Goal: Task Accomplishment & Management: Manage account settings

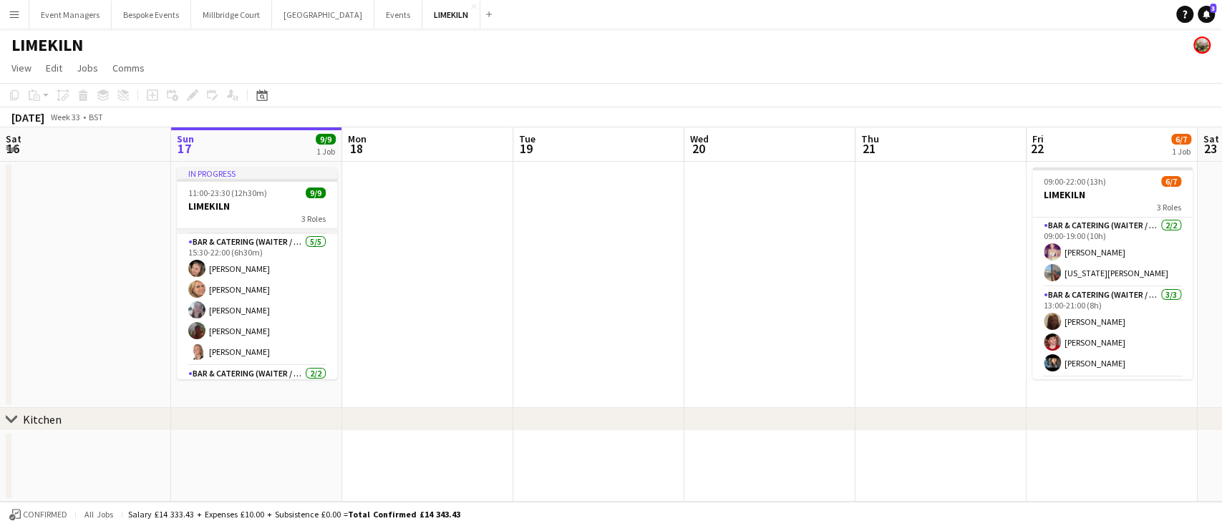
scroll to position [67, 0]
click at [263, 286] on app-card-role "Bar & Catering (Waiter / waitress) [DATE] 15:30-22:00 (6h30m) [PERSON_NAME] [PE…" at bounding box center [257, 297] width 160 height 132
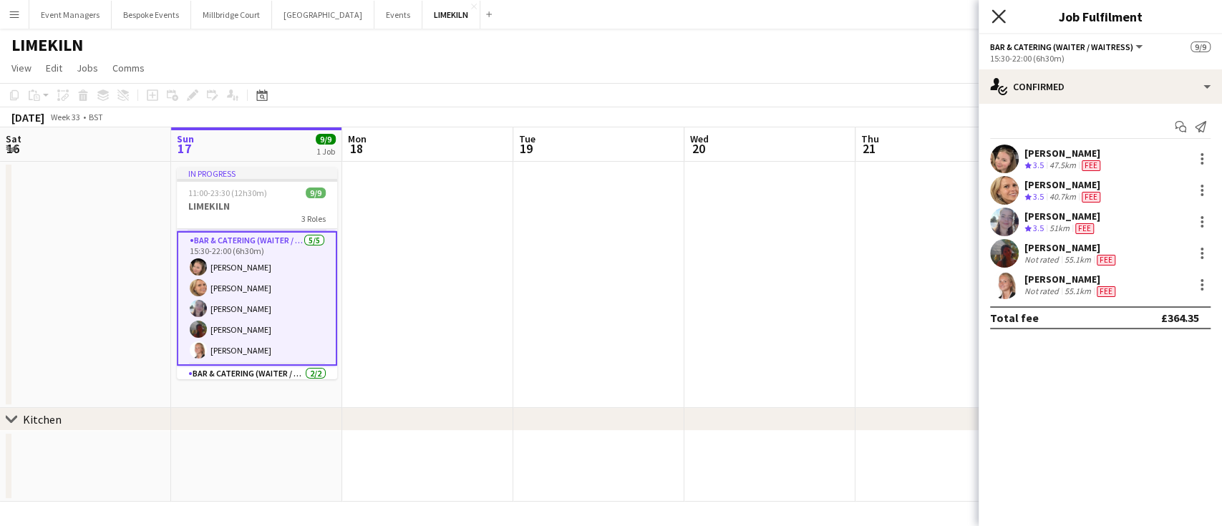
click at [996, 18] on icon "Close pop-in" at bounding box center [999, 16] width 14 height 14
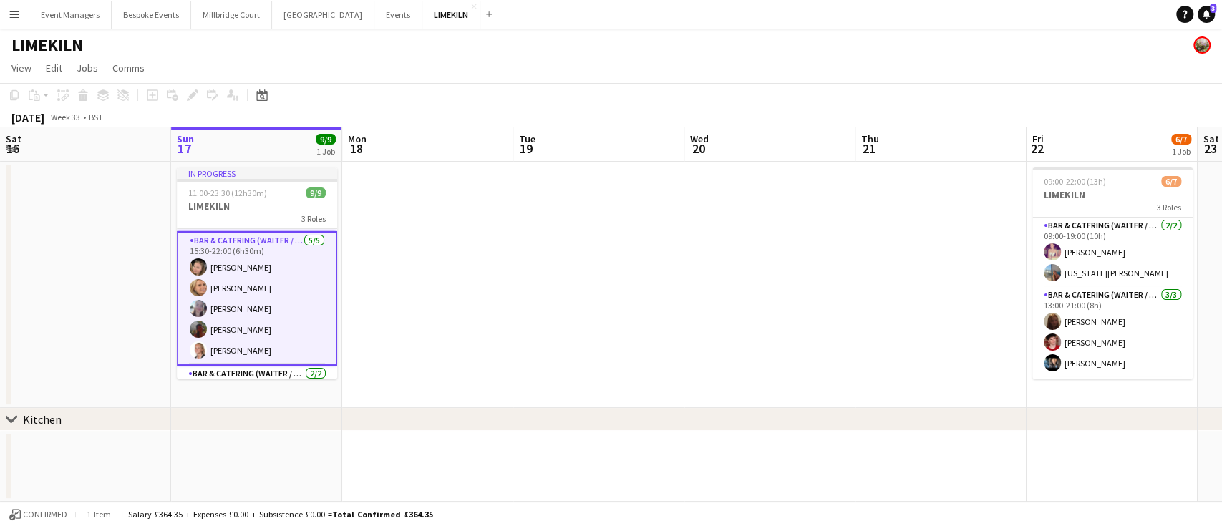
click at [266, 303] on app-card-role "Bar & Catering (Waiter / waitress) [DATE] 15:30-22:00 (6h30m) [PERSON_NAME] [PE…" at bounding box center [257, 298] width 160 height 135
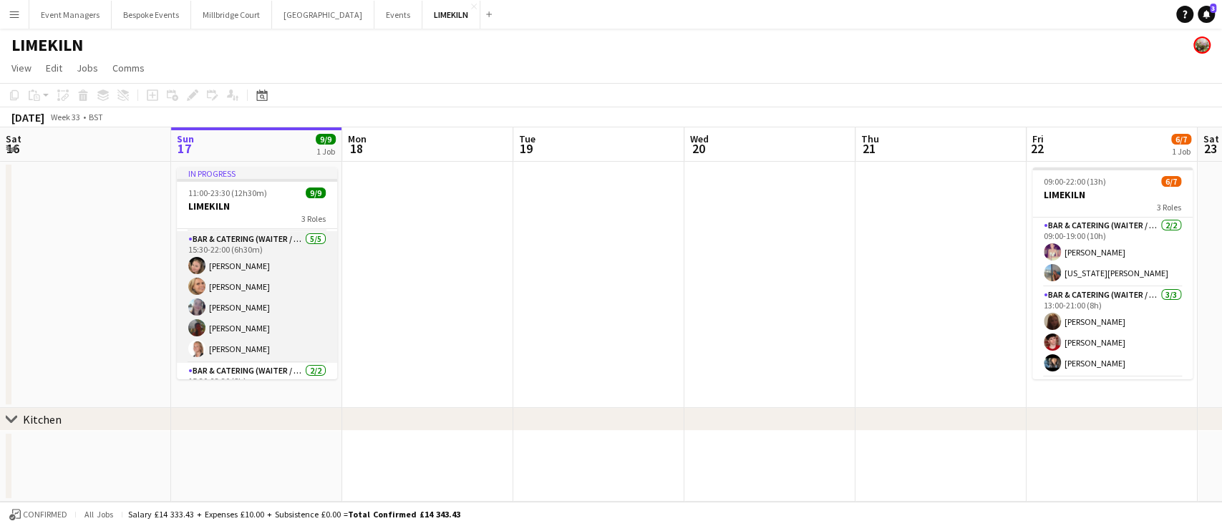
click at [273, 329] on app-card-role "Bar & Catering (Waiter / waitress) [DATE] 15:30-22:00 (6h30m) [PERSON_NAME] [PE…" at bounding box center [257, 297] width 160 height 132
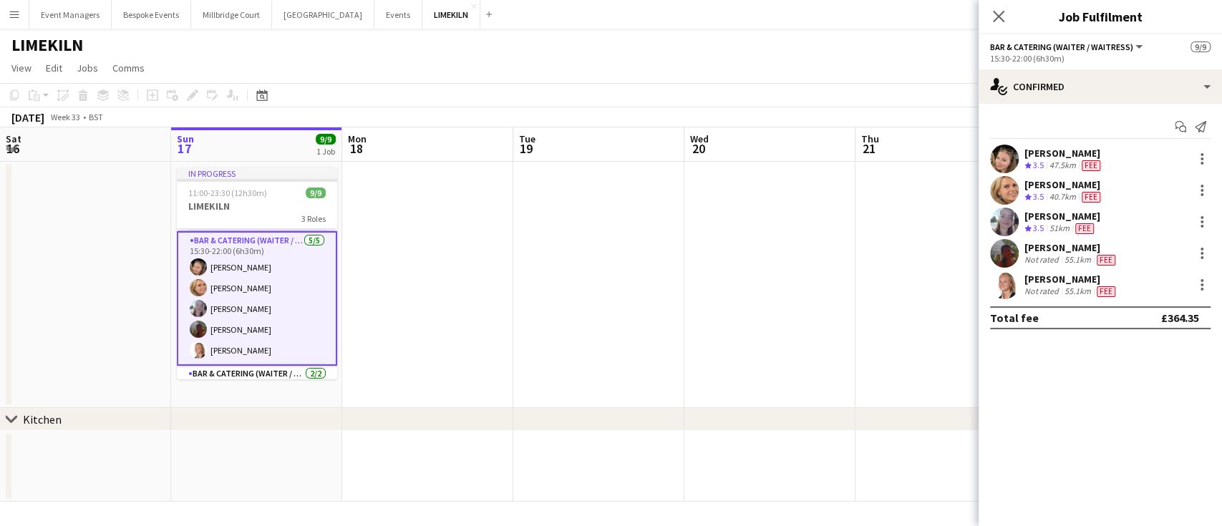
click at [1010, 247] on app-user-avatar at bounding box center [1004, 253] width 29 height 29
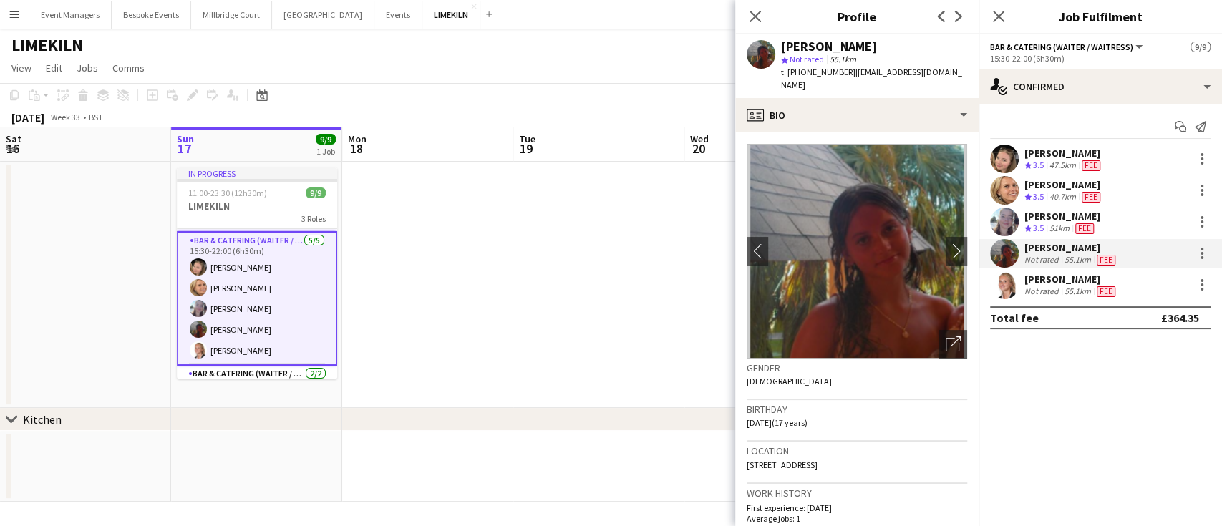
click at [1004, 223] on app-user-avatar at bounding box center [1004, 222] width 29 height 29
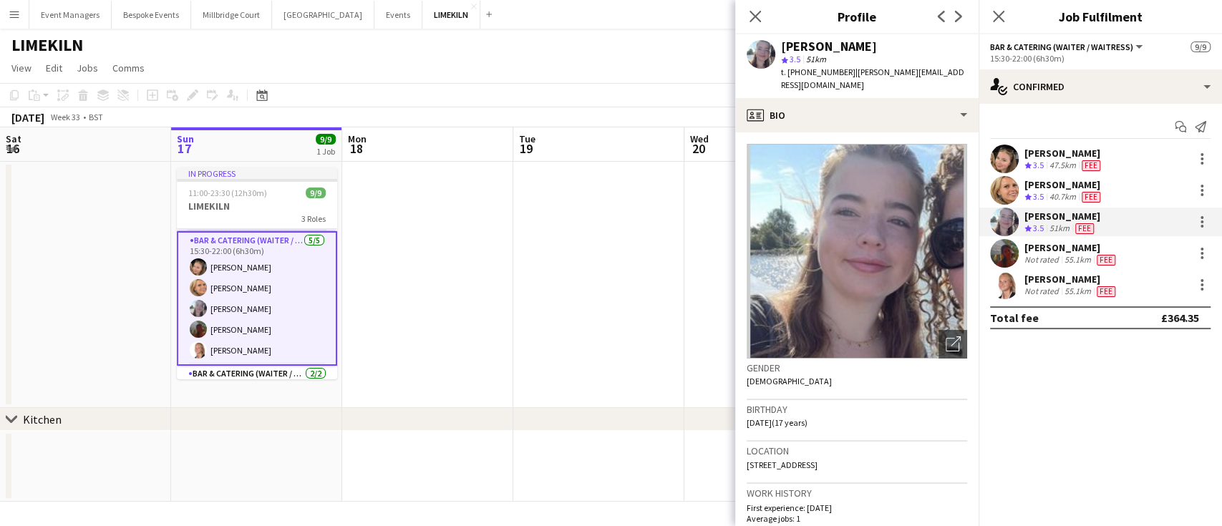
click at [1004, 223] on app-user-avatar at bounding box center [1004, 222] width 29 height 29
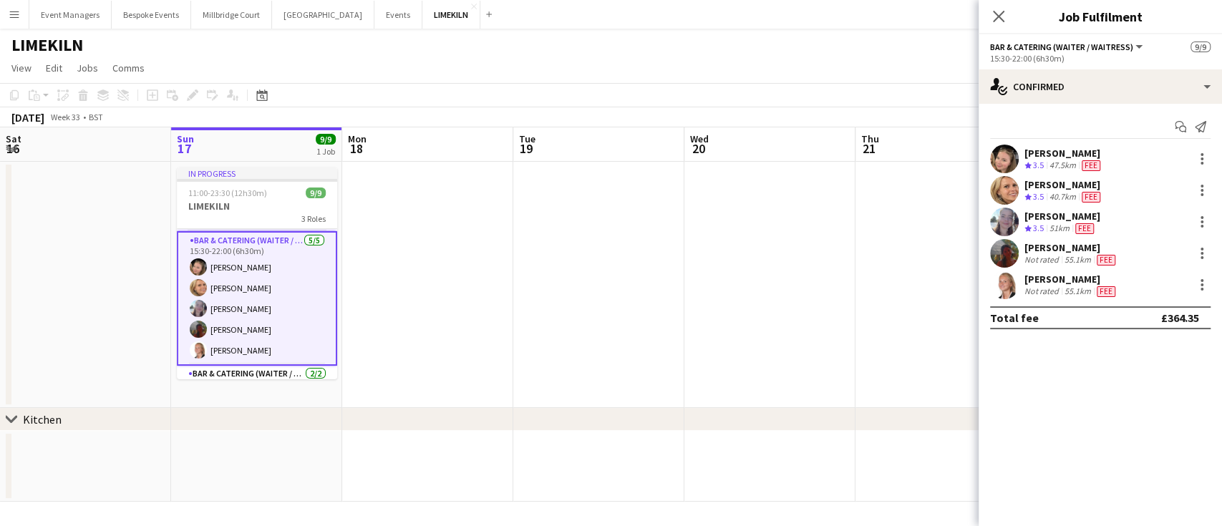
click at [1008, 216] on app-user-avatar at bounding box center [1004, 222] width 29 height 29
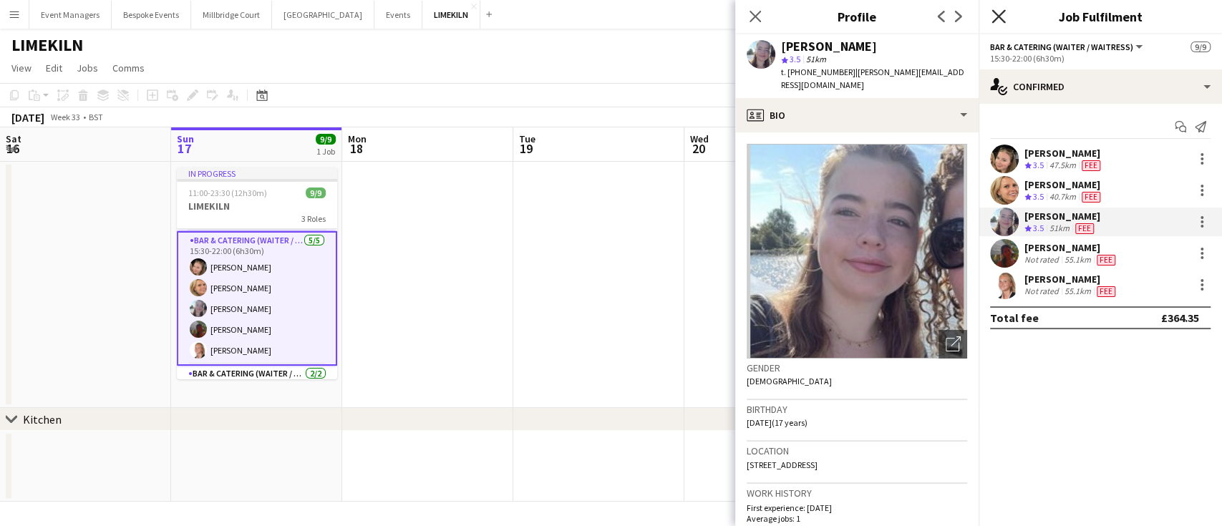
click at [997, 16] on icon at bounding box center [999, 16] width 14 height 14
